Goal: Task Accomplishment & Management: Manage account settings

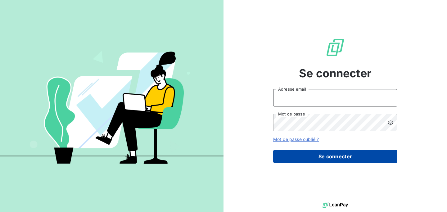
type input "[EMAIL_ADDRESS][DOMAIN_NAME]"
click at [283, 152] on button "Se connecter" at bounding box center [335, 156] width 124 height 13
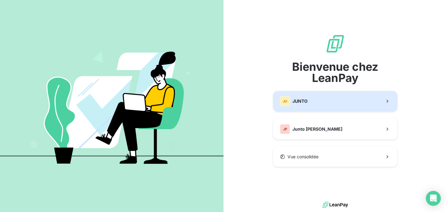
click at [310, 103] on button "JU JUNTO" at bounding box center [335, 101] width 124 height 20
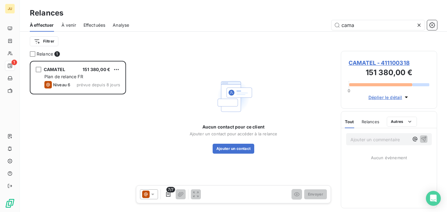
scroll to position [151, 96]
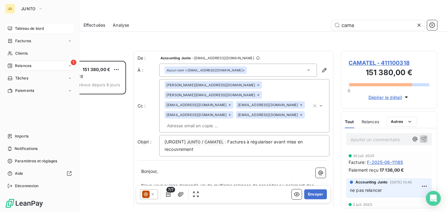
click at [11, 27] on icon at bounding box center [9, 28] width 5 height 5
